Goal: Task Accomplishment & Management: Use online tool/utility

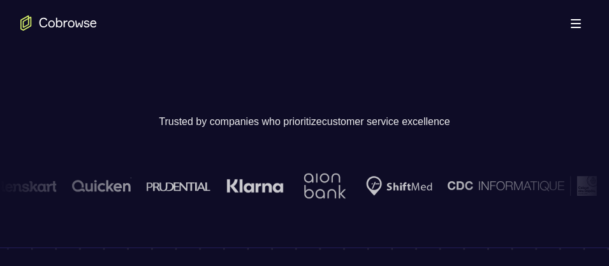
scroll to position [284, 0]
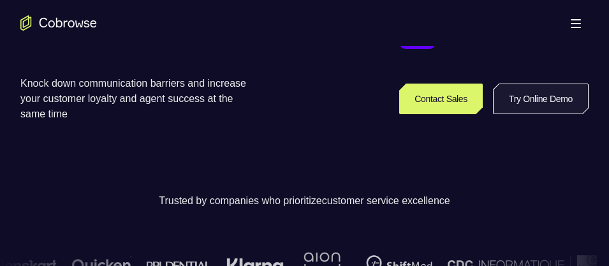
click at [531, 95] on link "Try Online Demo" at bounding box center [541, 98] width 96 height 31
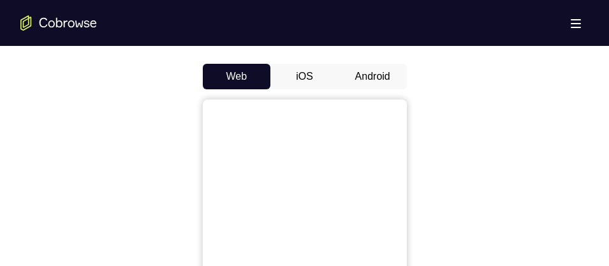
scroll to position [614, 0]
click at [352, 75] on button "Android" at bounding box center [372, 75] width 68 height 25
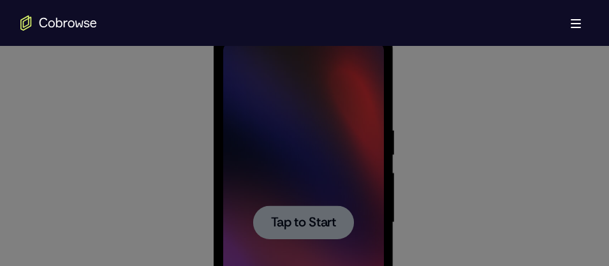
scroll to position [688, 0]
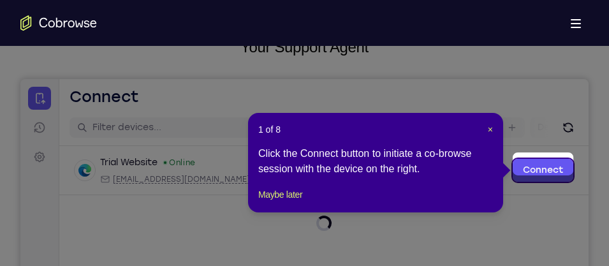
scroll to position [94, 0]
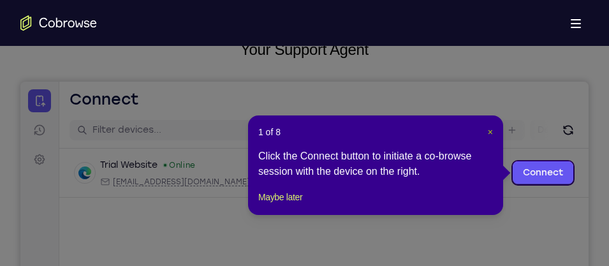
click at [491, 132] on span "×" at bounding box center [490, 132] width 5 height 10
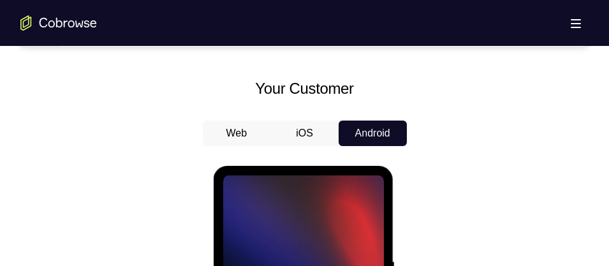
scroll to position [649, 0]
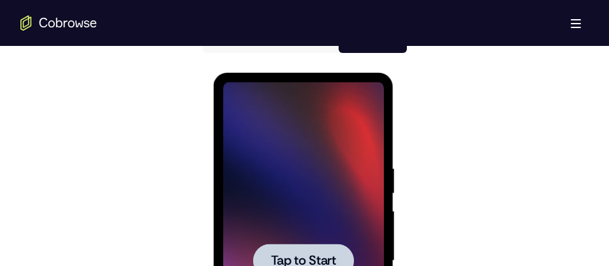
click at [303, 231] on div at bounding box center [303, 260] width 161 height 357
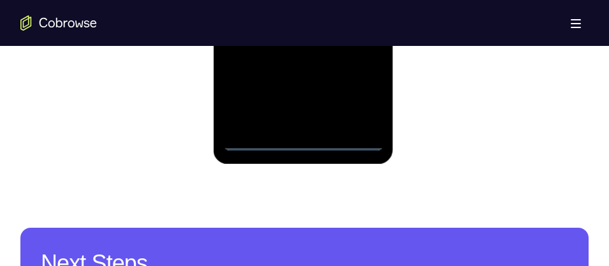
scroll to position [939, 0]
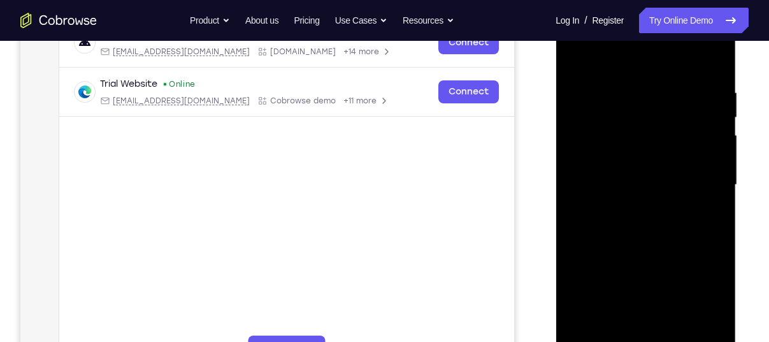
scroll to position [314, 0]
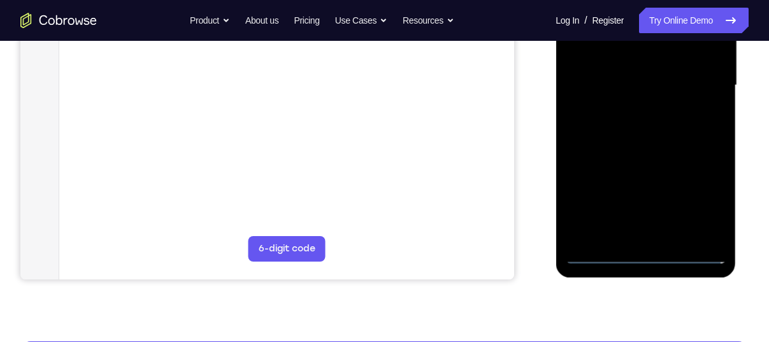
click at [608, 257] on div at bounding box center [645, 85] width 161 height 357
click at [608, 203] on div at bounding box center [645, 85] width 161 height 357
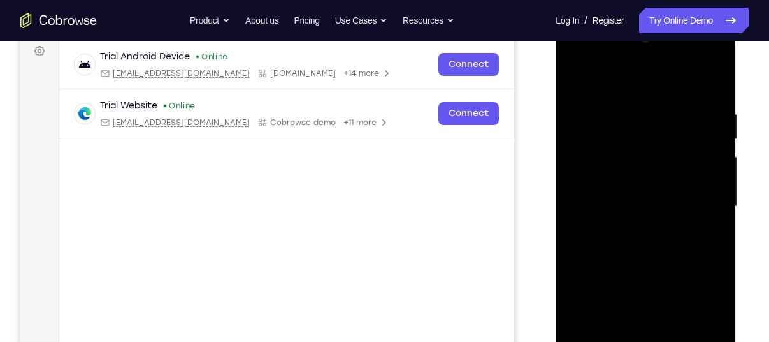
scroll to position [201, 0]
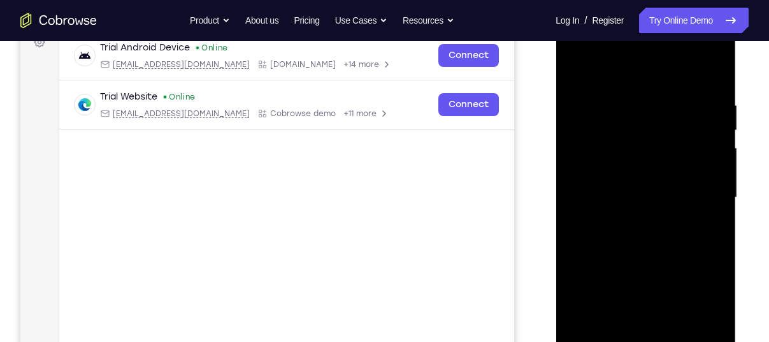
click at [574, 41] on div at bounding box center [645, 197] width 161 height 357
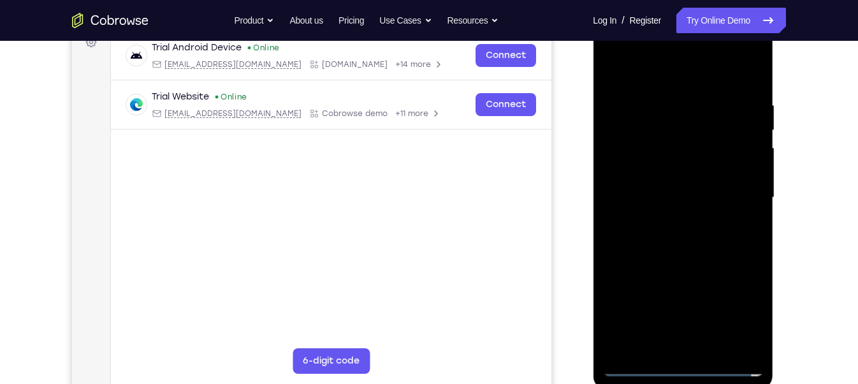
click at [608, 158] on div at bounding box center [682, 197] width 161 height 357
click at [608, 201] on div at bounding box center [682, 197] width 161 height 357
click at [608, 185] on div at bounding box center [682, 197] width 161 height 357
click at [608, 213] on div at bounding box center [682, 197] width 161 height 357
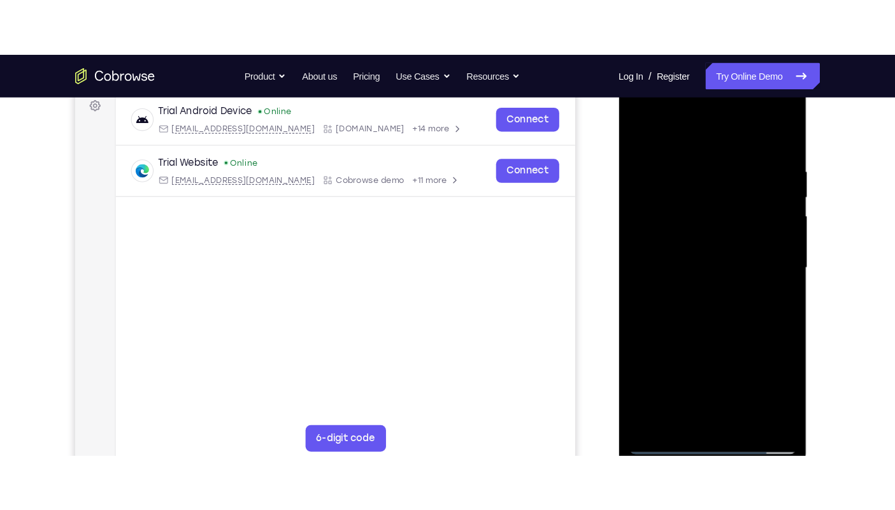
scroll to position [192, 0]
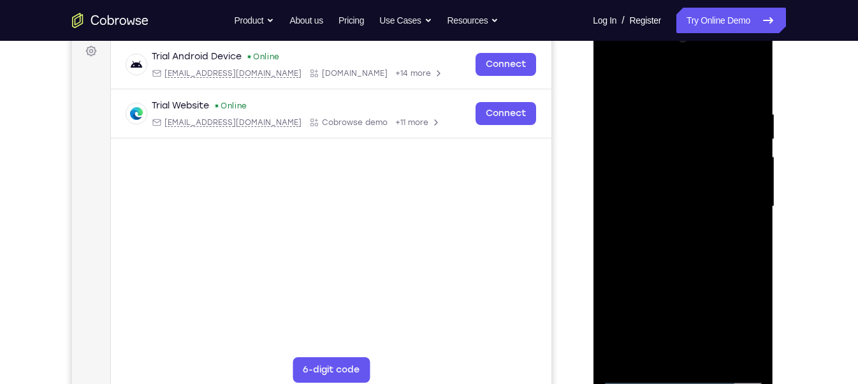
click at [608, 237] on div at bounding box center [682, 206] width 161 height 357
drag, startPoint x: 628, startPoint y: 78, endPoint x: 826, endPoint y: 80, distance: 198.2
click at [608, 80] on html "Online web based iOS Simulators and Android Emulators. Run iPhone, iPad, Mobile…" at bounding box center [684, 209] width 182 height 382
click at [608, 56] on div at bounding box center [682, 206] width 161 height 357
click at [608, 193] on div at bounding box center [682, 206] width 161 height 357
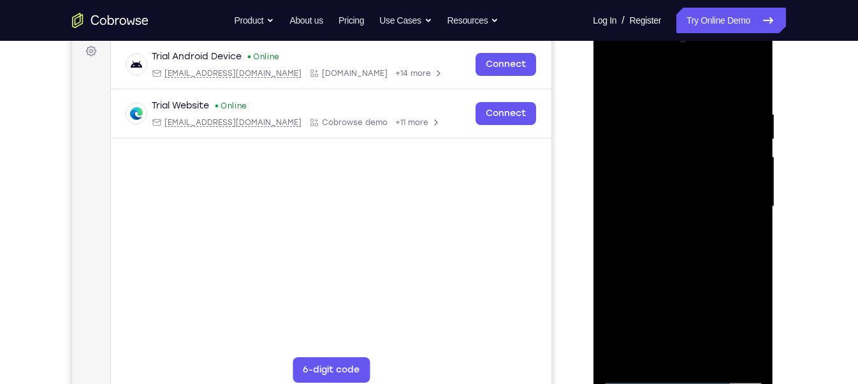
click at [608, 228] on div at bounding box center [682, 206] width 161 height 357
click at [608, 189] on div at bounding box center [682, 206] width 161 height 357
click at [608, 177] on div at bounding box center [682, 206] width 161 height 357
click at [608, 203] on div at bounding box center [682, 206] width 161 height 357
click at [608, 245] on div at bounding box center [682, 206] width 161 height 357
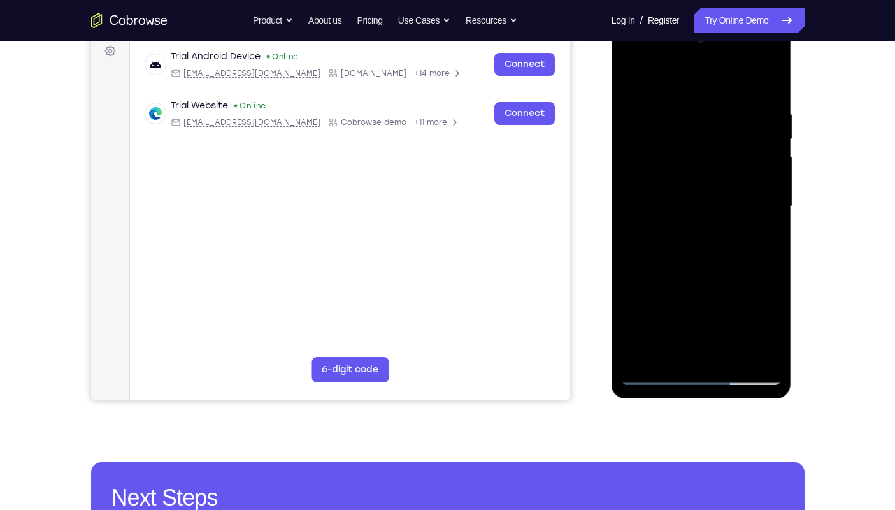
click at [608, 99] on div at bounding box center [701, 206] width 161 height 357
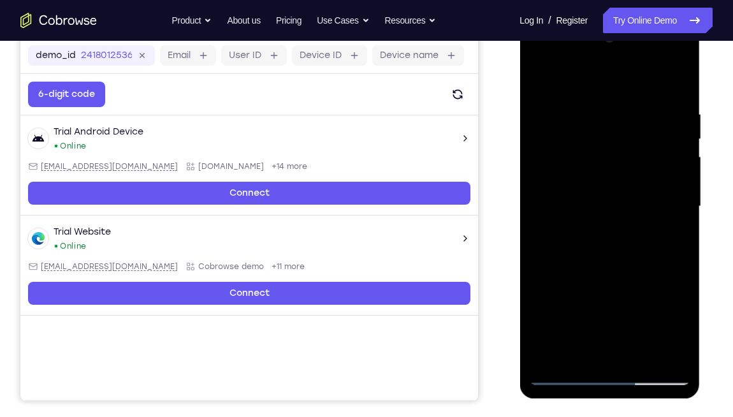
click at [608, 265] on div at bounding box center [609, 206] width 161 height 357
click at [590, 109] on div at bounding box center [609, 206] width 161 height 357
drag, startPoint x: 560, startPoint y: 83, endPoint x: 715, endPoint y: 87, distance: 154.9
click at [608, 87] on html "Online web based iOS Simulators and Android Emulators. Run iPhone, iPad, Mobile…" at bounding box center [610, 209] width 182 height 382
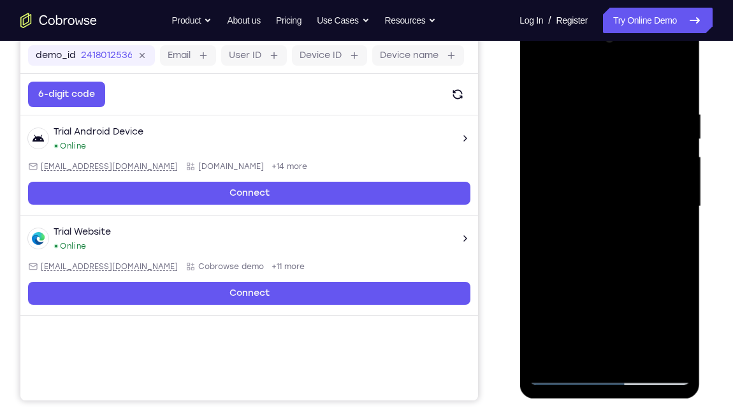
click at [608, 187] on div at bounding box center [609, 206] width 161 height 357
drag, startPoint x: 651, startPoint y: 191, endPoint x: 529, endPoint y: 203, distance: 122.3
click at [529, 203] on div at bounding box center [609, 206] width 161 height 357
click at [608, 83] on div at bounding box center [609, 206] width 161 height 357
click at [608, 265] on div at bounding box center [609, 206] width 161 height 357
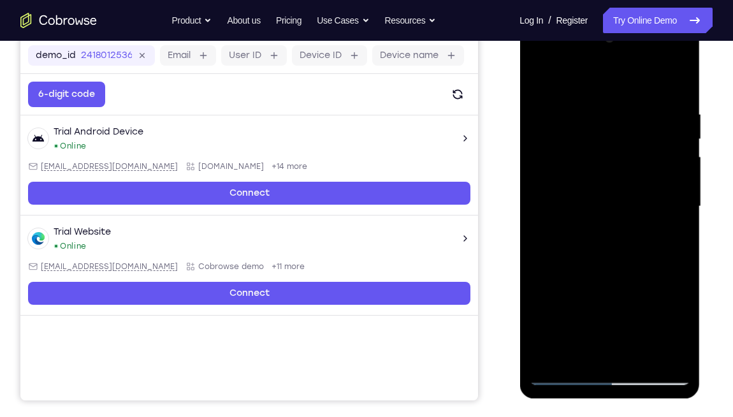
click at [600, 265] on div at bounding box center [609, 206] width 161 height 357
click at [595, 226] on div at bounding box center [609, 206] width 161 height 357
click at [608, 238] on div at bounding box center [609, 206] width 161 height 357
click at [608, 240] on div at bounding box center [609, 206] width 161 height 357
click at [542, 83] on div at bounding box center [609, 206] width 161 height 357
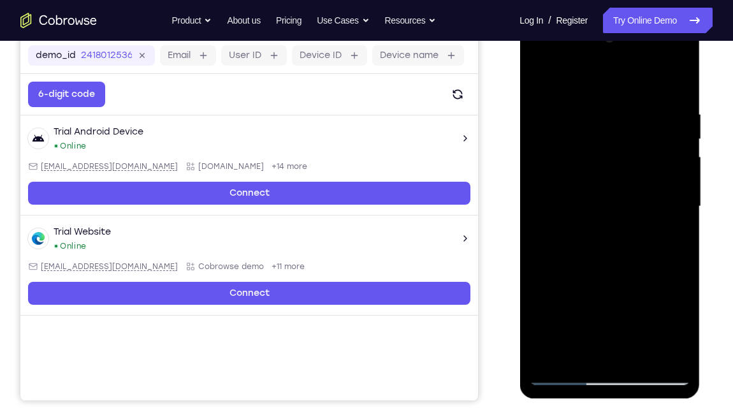
click at [540, 80] on div at bounding box center [609, 206] width 161 height 357
click at [608, 265] on div at bounding box center [609, 206] width 161 height 357
click at [608, 109] on div at bounding box center [609, 206] width 161 height 357
drag, startPoint x: 643, startPoint y: 232, endPoint x: 544, endPoint y: 236, distance: 99.5
click at [544, 236] on div at bounding box center [609, 206] width 161 height 357
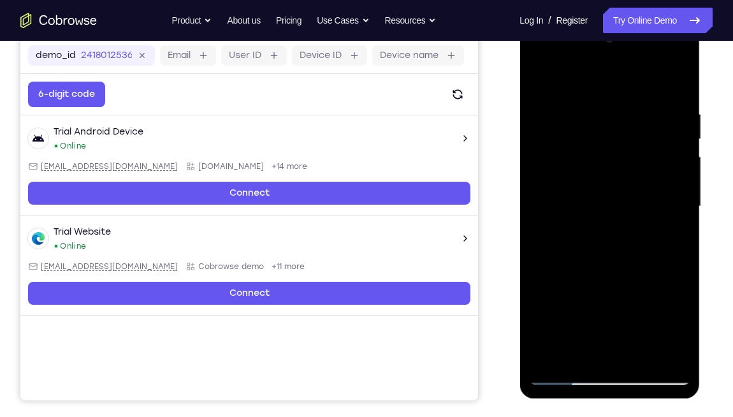
click at [608, 217] on div at bounding box center [609, 206] width 161 height 357
click at [608, 212] on div at bounding box center [609, 206] width 161 height 357
click at [608, 83] on div at bounding box center [609, 206] width 161 height 357
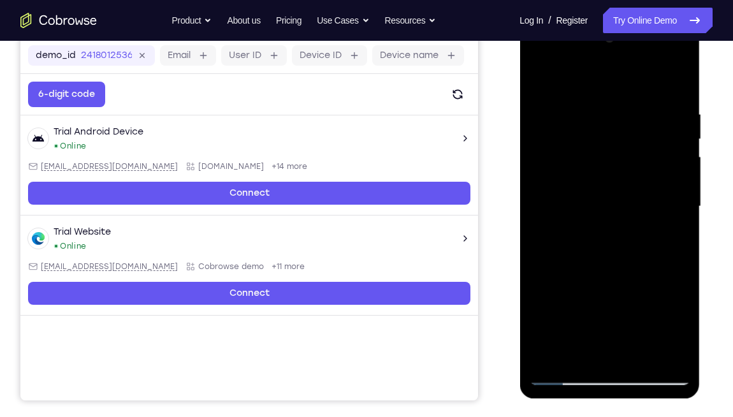
click at [608, 265] on div at bounding box center [609, 206] width 161 height 357
click at [608, 226] on div at bounding box center [609, 206] width 161 height 357
click at [577, 265] on div at bounding box center [609, 206] width 161 height 357
click at [576, 265] on div at bounding box center [609, 206] width 161 height 357
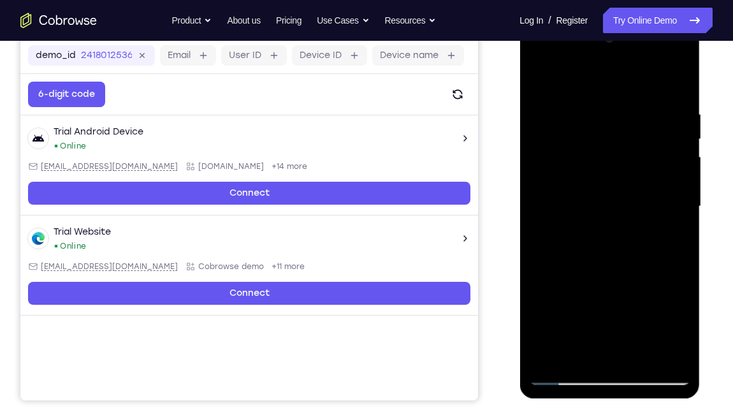
click at [535, 78] on div at bounding box center [609, 206] width 161 height 357
click at [597, 200] on div at bounding box center [609, 206] width 161 height 357
click at [540, 83] on div at bounding box center [609, 206] width 161 height 357
click at [539, 78] on div at bounding box center [609, 206] width 161 height 357
click at [608, 137] on div at bounding box center [609, 206] width 161 height 357
